Goal: Task Accomplishment & Management: Use online tool/utility

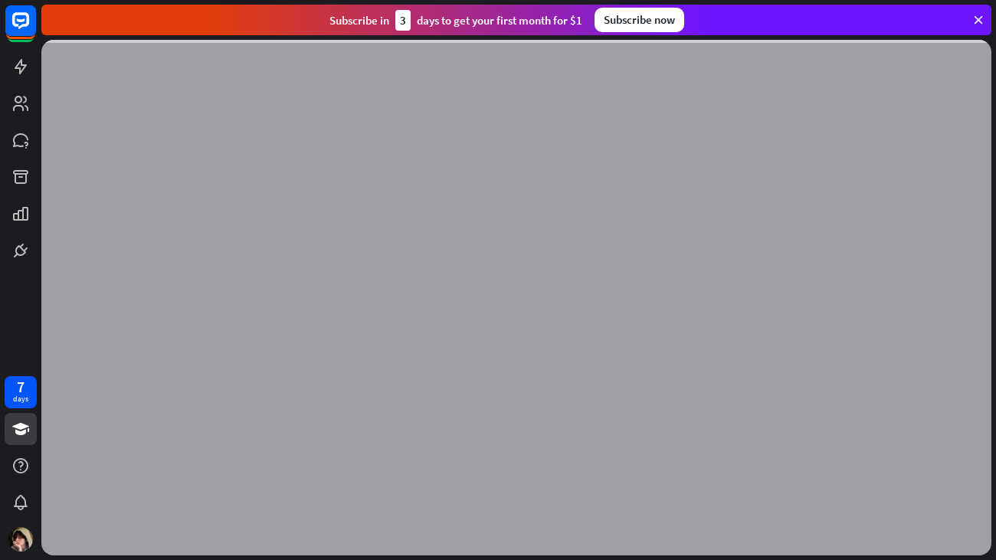
click at [975, 16] on icon at bounding box center [978, 20] width 14 height 14
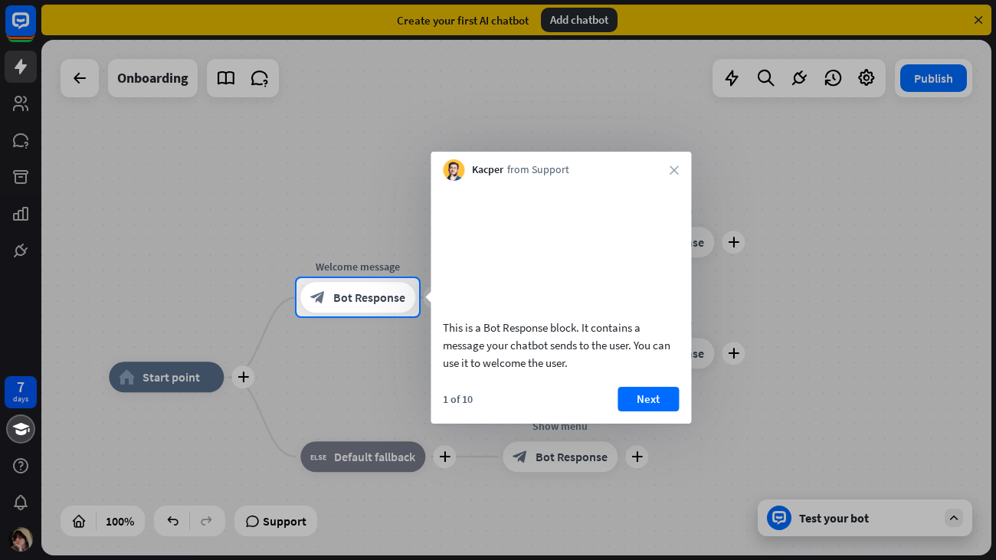
click at [679, 169] on div "Kacper from Support close" at bounding box center [560, 166] width 260 height 29
click at [673, 169] on icon "close" at bounding box center [673, 169] width 9 height 9
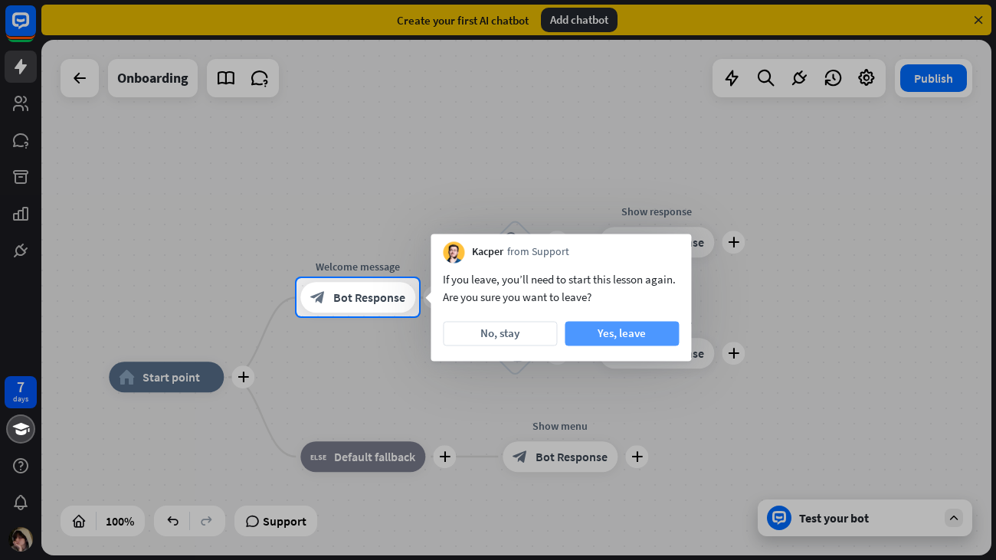
click at [571, 332] on button "Yes, leave" at bounding box center [621, 333] width 114 height 25
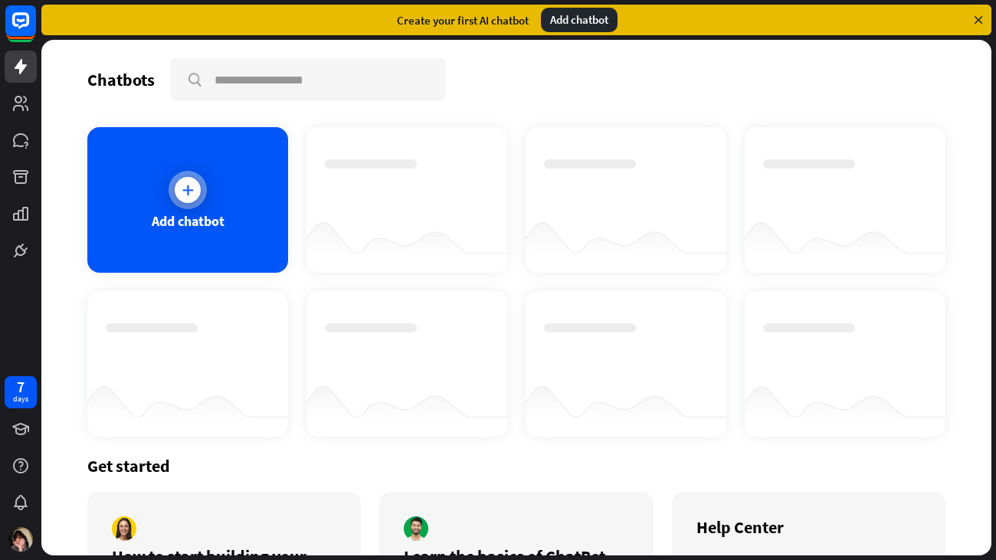
click at [216, 190] on div "Add chatbot" at bounding box center [187, 200] width 201 height 146
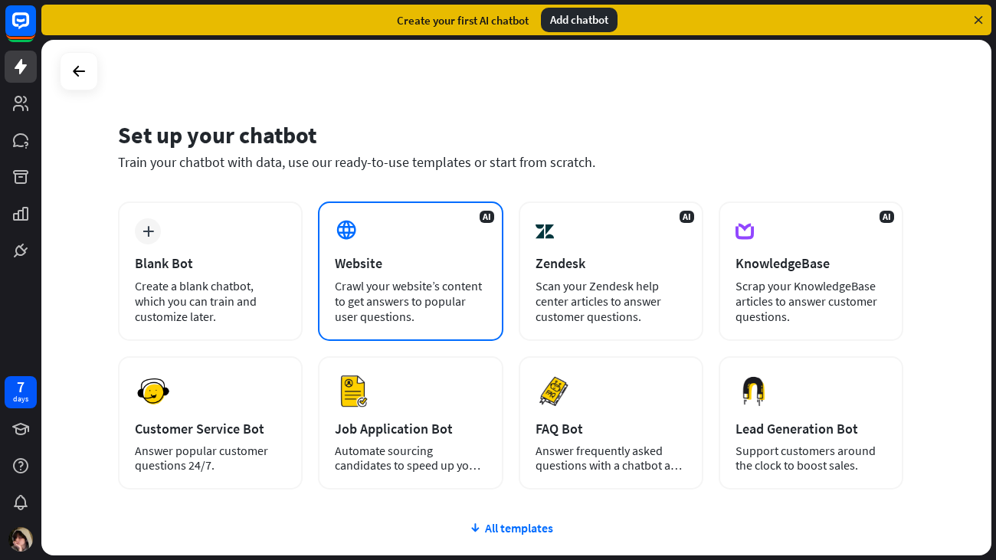
click at [365, 281] on div "Crawl your website’s content to get answers to popular user questions." at bounding box center [410, 301] width 151 height 46
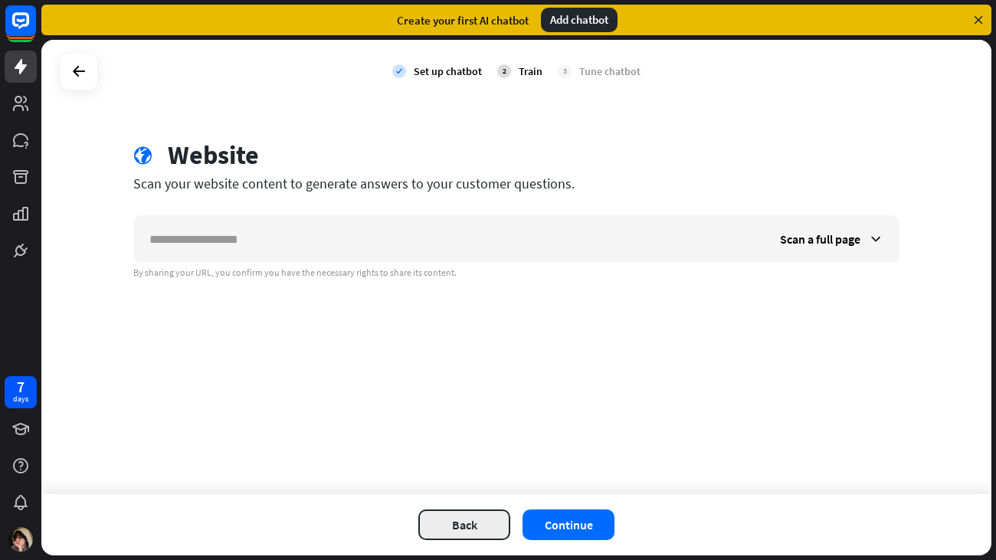
click at [456, 528] on button "Back" at bounding box center [464, 524] width 92 height 31
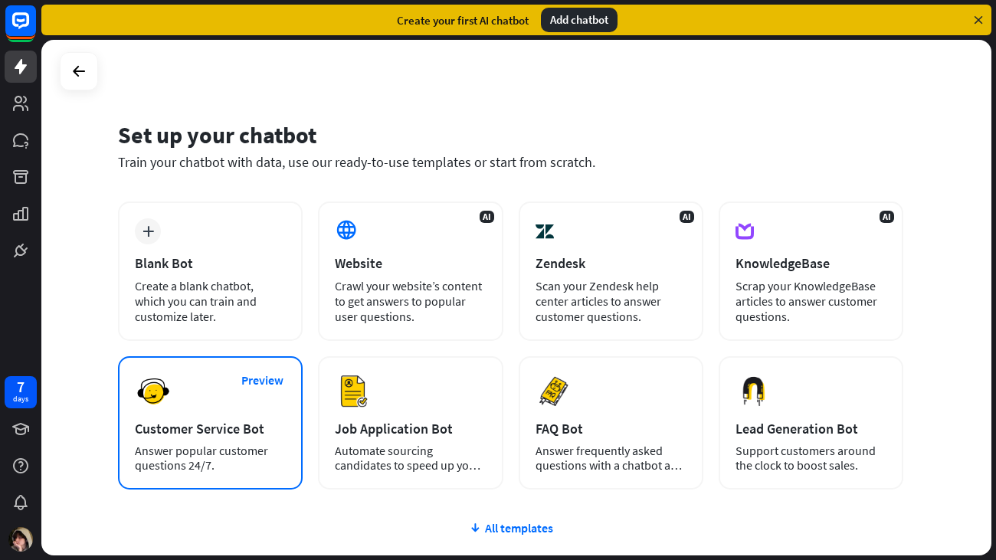
click at [132, 413] on div "Preview Customer Service Bot Answer popular customer questions 24/7." at bounding box center [210, 422] width 185 height 133
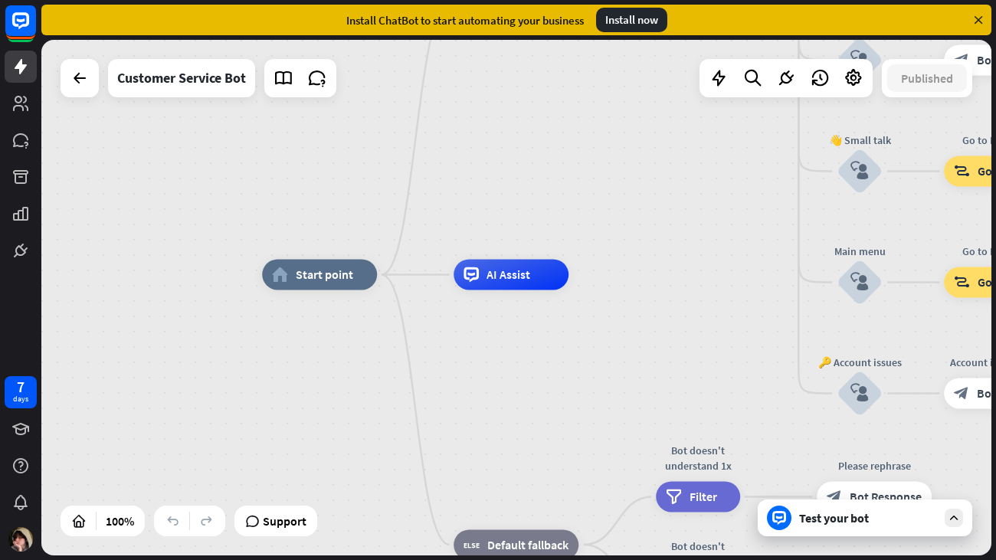
click at [790, 309] on div "home_2 Start point Welcome message block_bot_response Bot Response 🔙 Main menu …" at bounding box center [737, 531] width 950 height 515
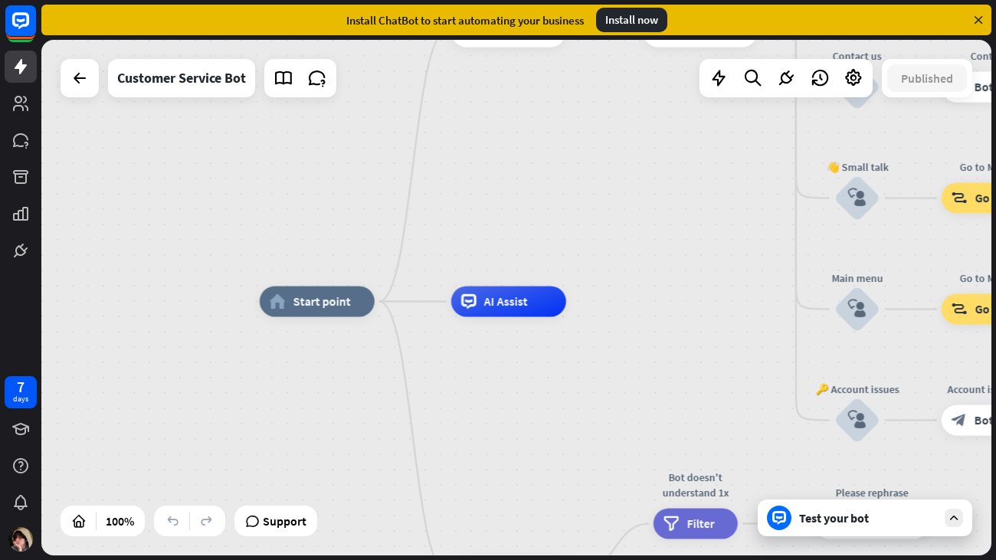
drag, startPoint x: 342, startPoint y: 302, endPoint x: 259, endPoint y: 194, distance: 136.0
click at [259, 194] on div "Edit name more_horiz home_2 Start point Welcome message block_bot_response Bot …" at bounding box center [516, 297] width 950 height 515
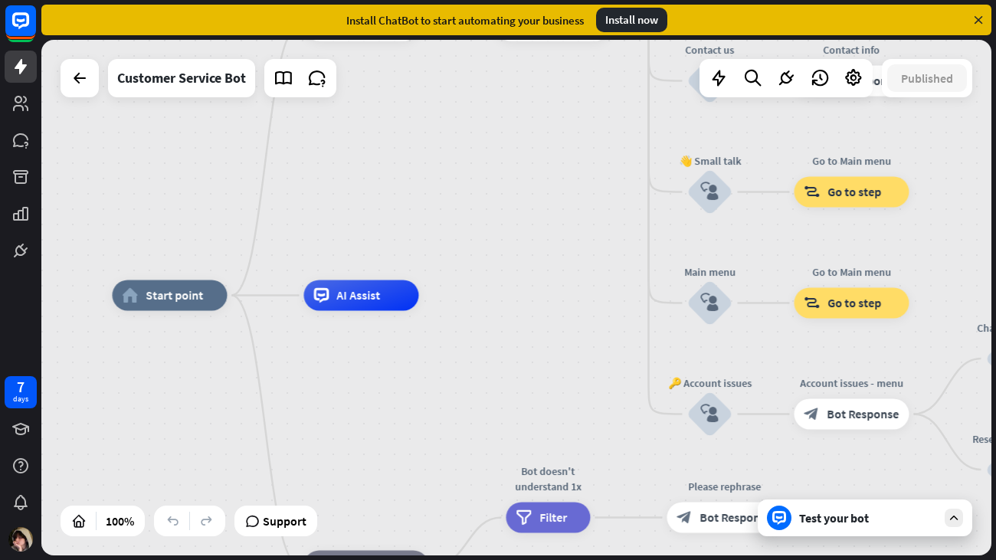
click at [797, 510] on div "Test your bot" at bounding box center [865, 517] width 214 height 37
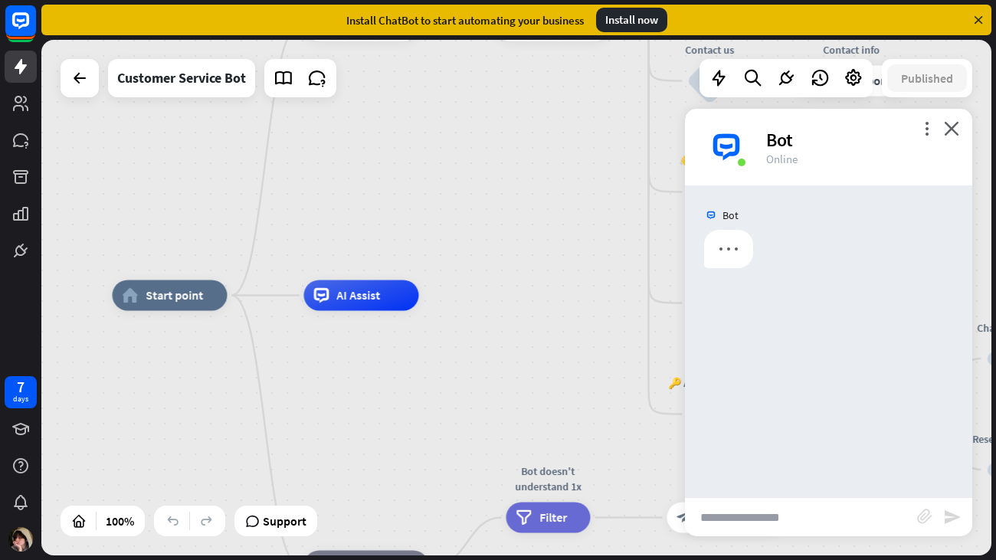
click at [796, 509] on input "text" at bounding box center [801, 517] width 232 height 38
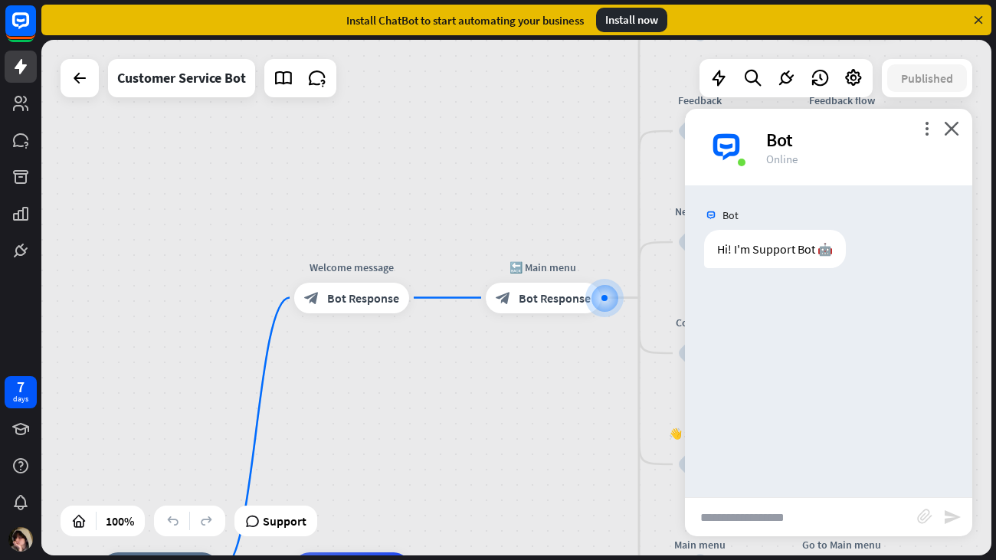
type input "**********"
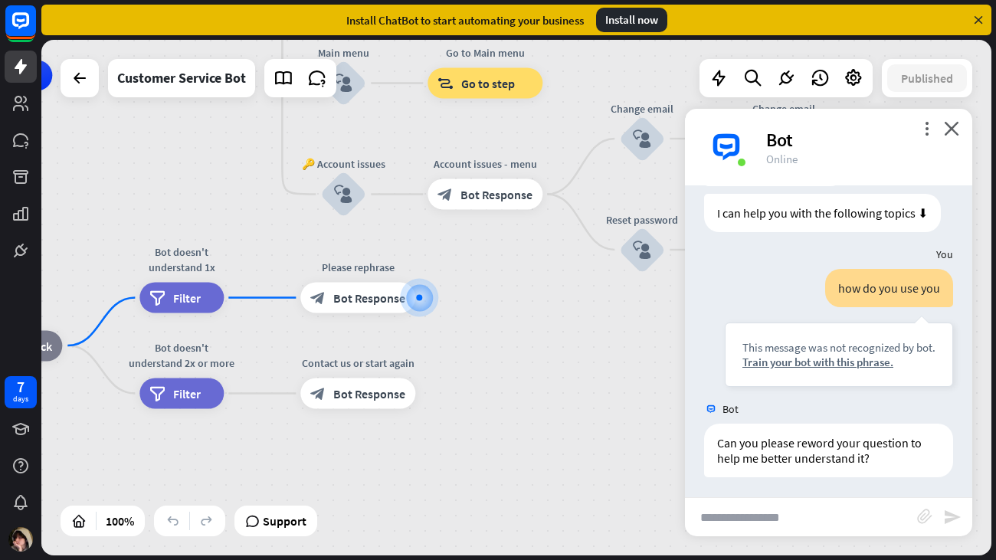
scroll to position [84, 0]
click at [954, 122] on icon "close" at bounding box center [951, 128] width 15 height 15
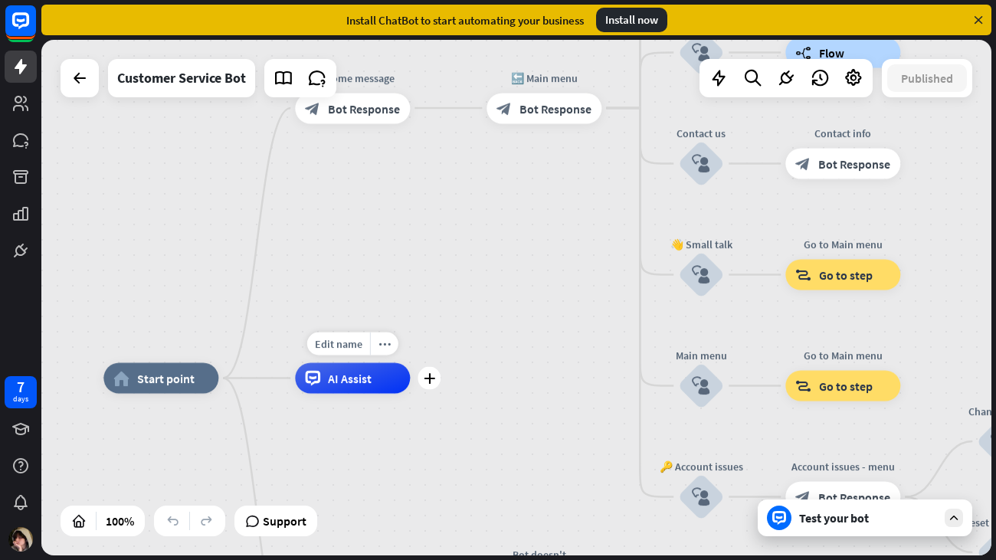
click at [379, 375] on div "AI Assist" at bounding box center [352, 378] width 115 height 31
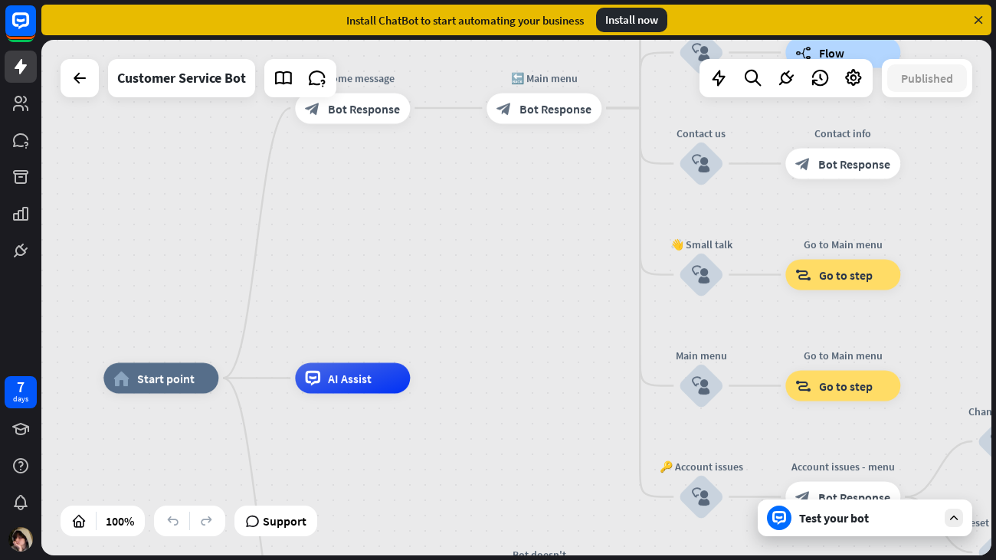
click at [983, 25] on icon at bounding box center [978, 20] width 14 height 14
